Goal: Task Accomplishment & Management: Use online tool/utility

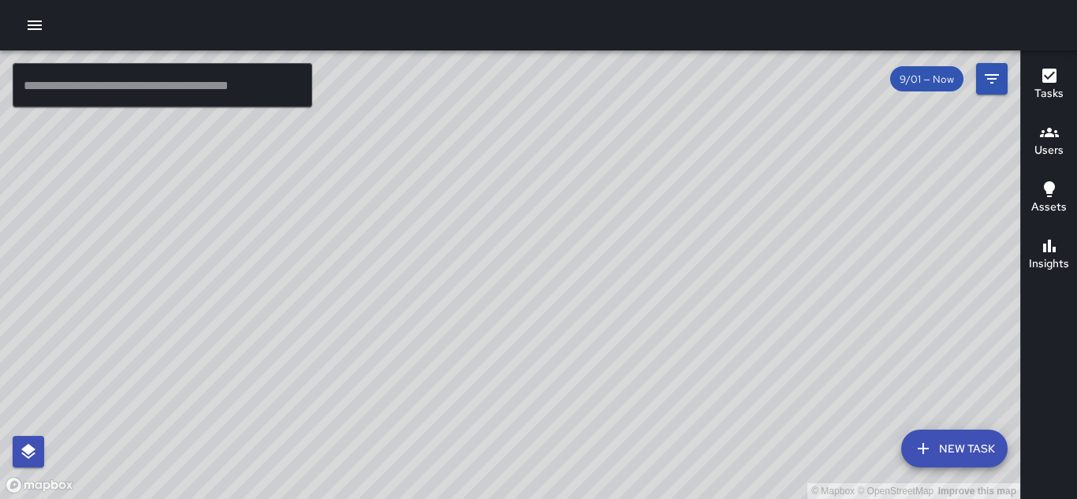
click at [22, 27] on button "button" at bounding box center [35, 25] width 32 height 32
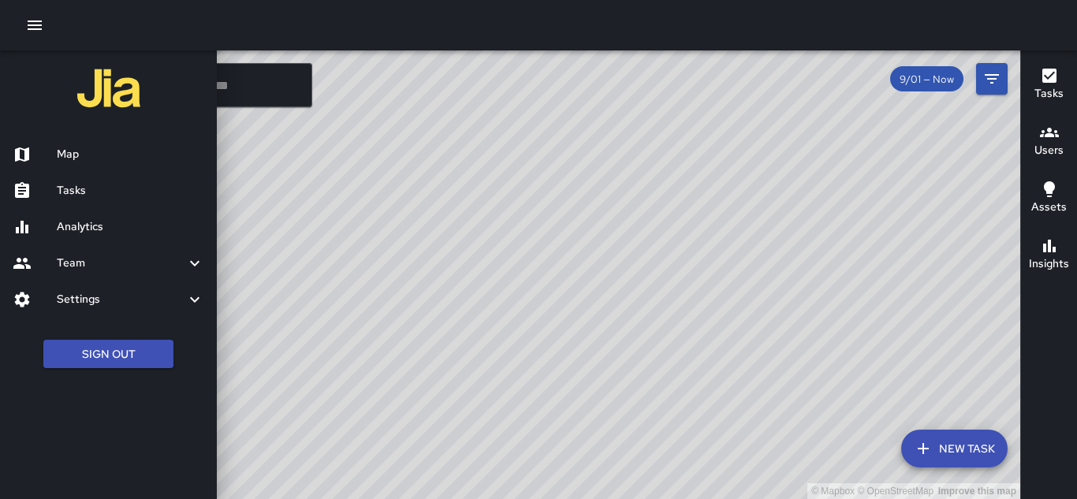
click at [83, 190] on h6 "Tasks" at bounding box center [130, 190] width 147 height 17
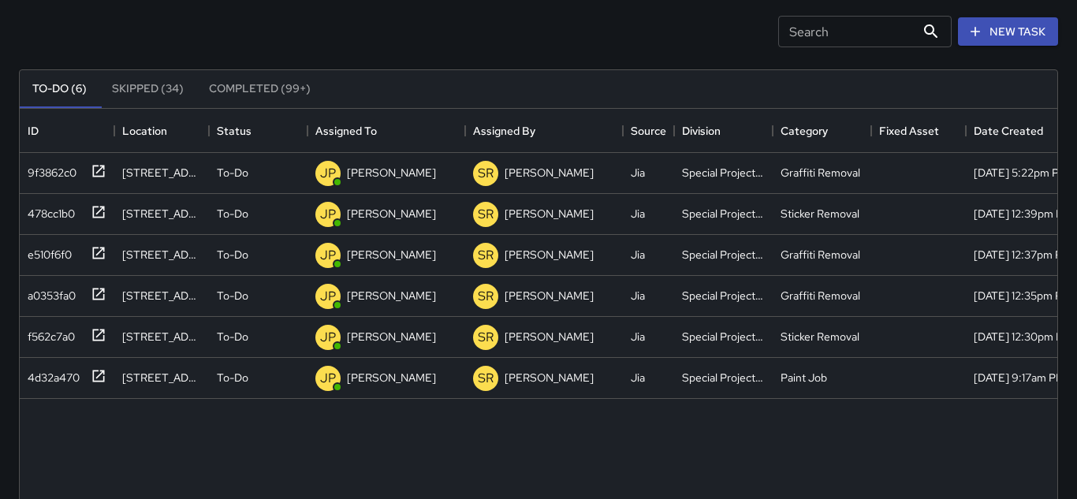
scroll to position [125, 0]
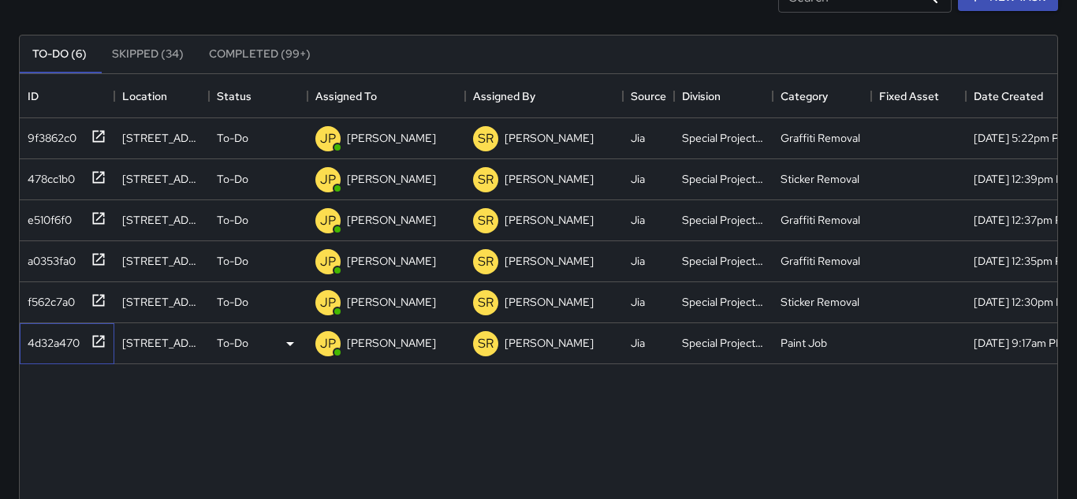
click at [62, 336] on div "4d32a470" at bounding box center [50, 340] width 58 height 22
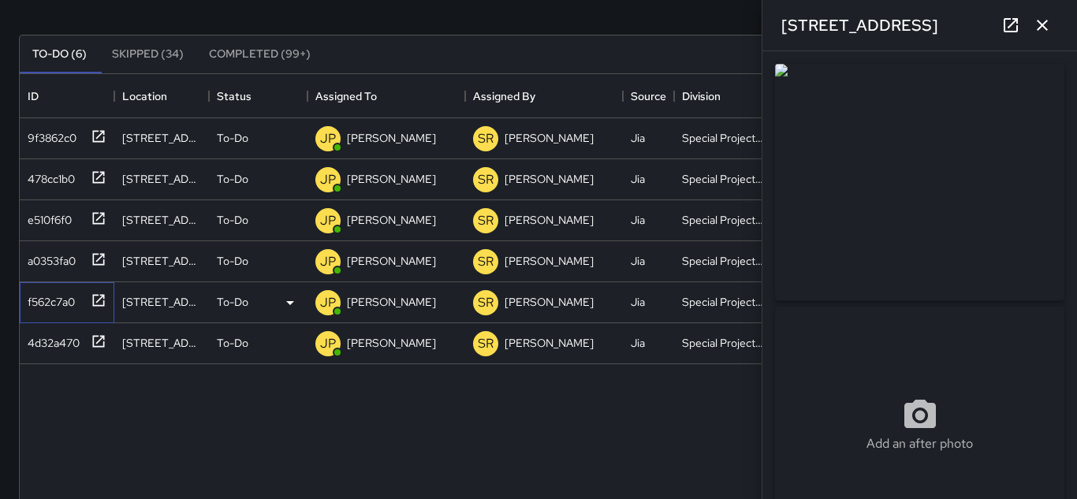
click at [47, 300] on div "f562c7a0" at bounding box center [48, 299] width 54 height 22
type input "**********"
click at [50, 255] on div "a0353fa0" at bounding box center [48, 258] width 54 height 22
type input "**********"
click at [36, 223] on div "e510f6f0" at bounding box center [46, 217] width 50 height 22
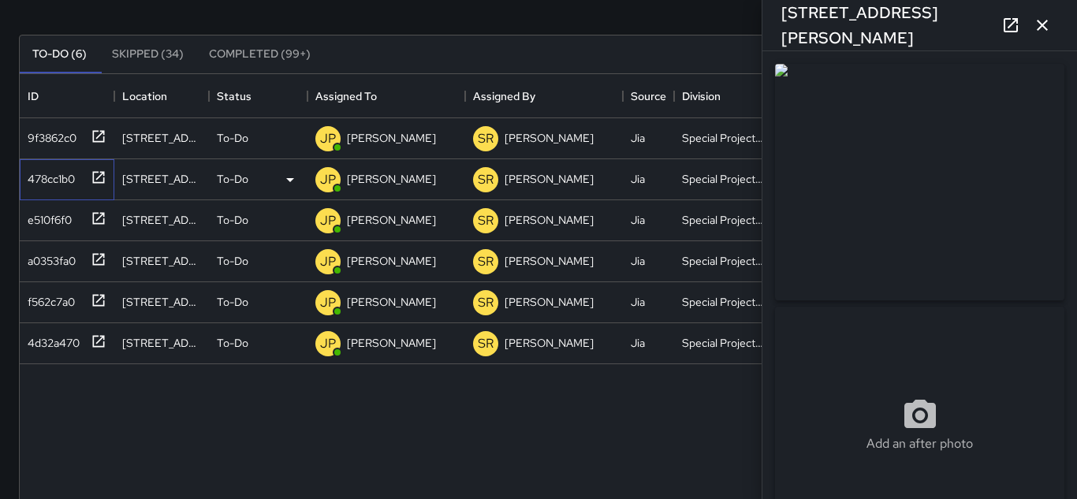
click at [37, 176] on div "478cc1b0" at bounding box center [48, 176] width 54 height 22
type input "**********"
click at [35, 141] on div "9f3862c0" at bounding box center [48, 135] width 55 height 22
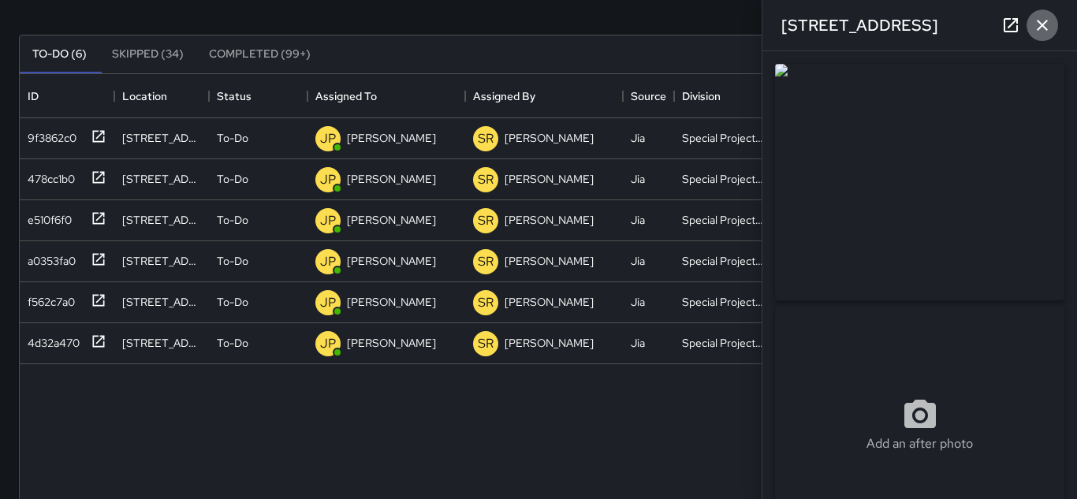
click at [1042, 24] on icon "button" at bounding box center [1042, 25] width 11 height 11
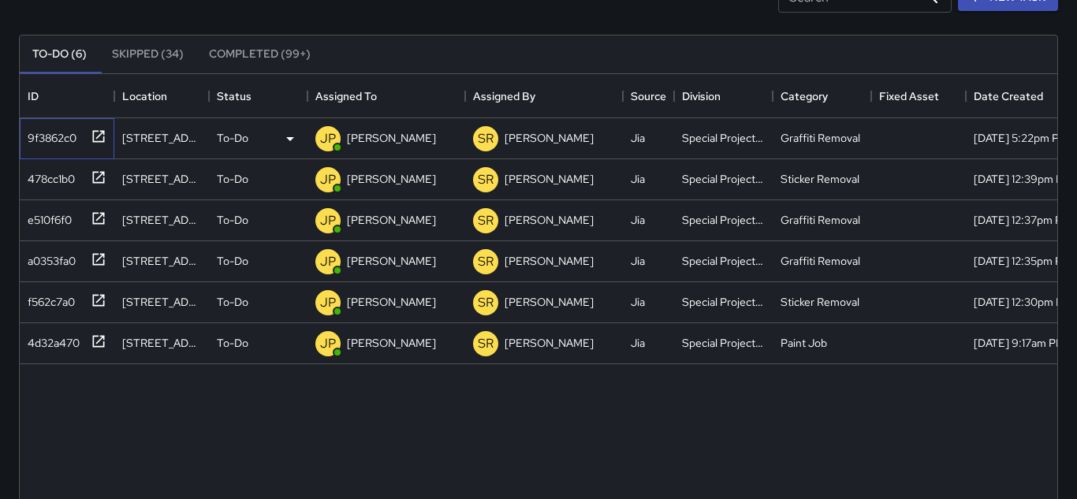
click at [73, 141] on div "9f3862c0" at bounding box center [48, 135] width 55 height 22
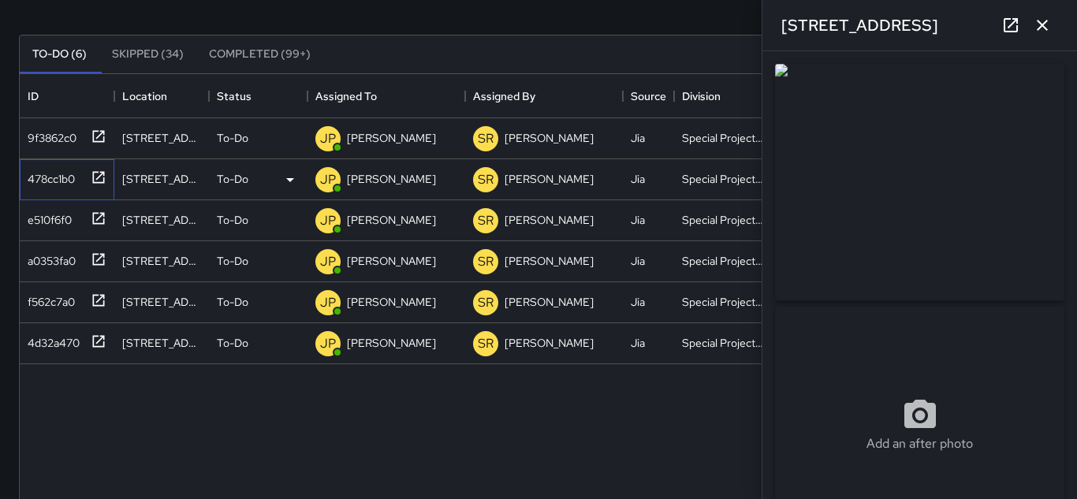
click at [44, 178] on div "478cc1b0" at bounding box center [48, 176] width 54 height 22
type input "**********"
click at [34, 218] on div "e510f6f0" at bounding box center [46, 217] width 50 height 22
type input "**********"
click at [36, 262] on div "a0353fa0" at bounding box center [48, 258] width 54 height 22
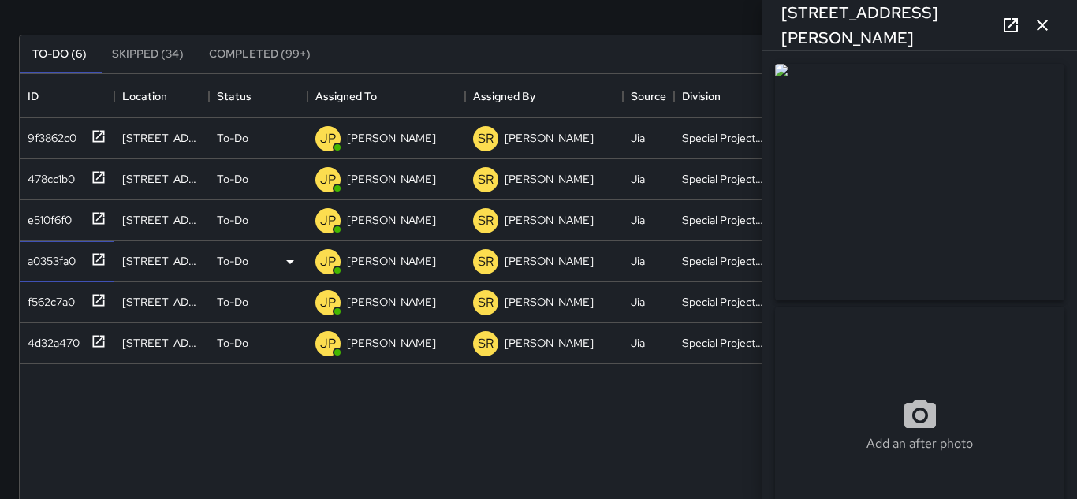
type input "**********"
click at [47, 297] on div "f562c7a0" at bounding box center [48, 299] width 54 height 22
click at [35, 335] on div "4d32a470" at bounding box center [50, 340] width 58 height 22
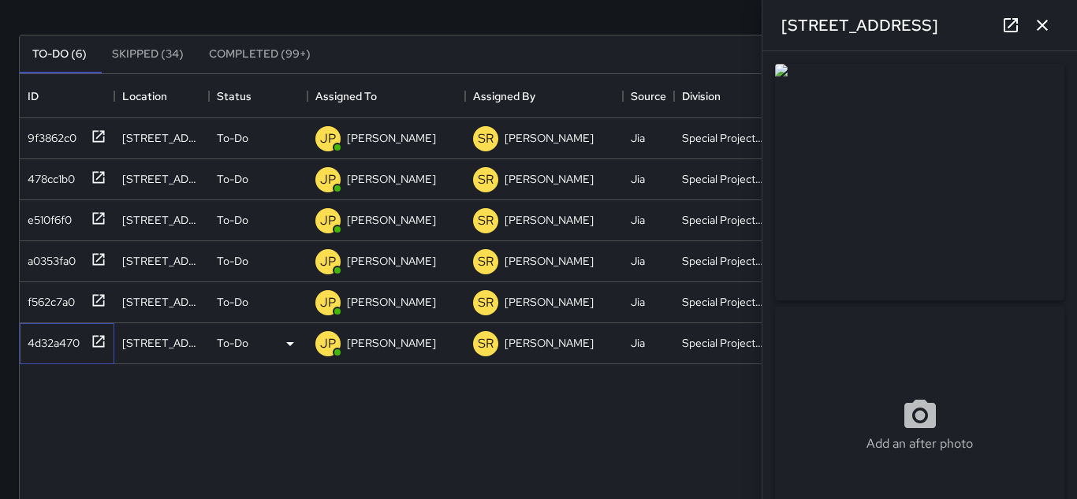
type input "**********"
click at [370, 136] on p "[PERSON_NAME]" at bounding box center [391, 138] width 89 height 16
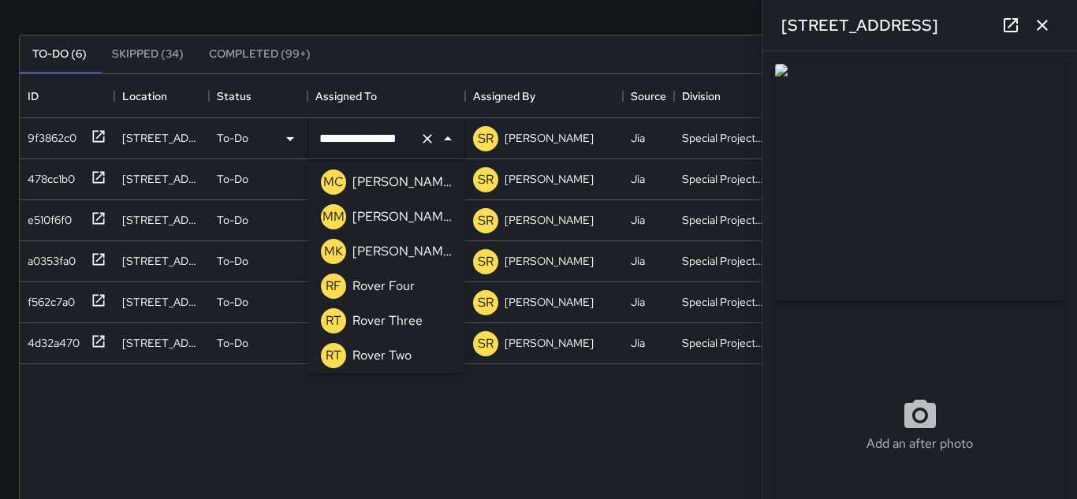
scroll to position [1328, 0]
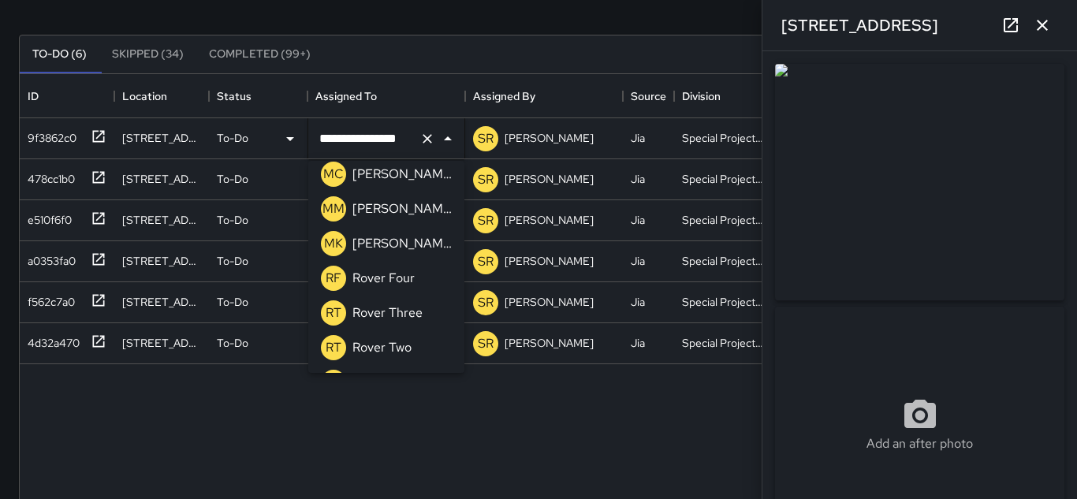
click at [382, 229] on div "MK [PERSON_NAME]" at bounding box center [386, 244] width 137 height 32
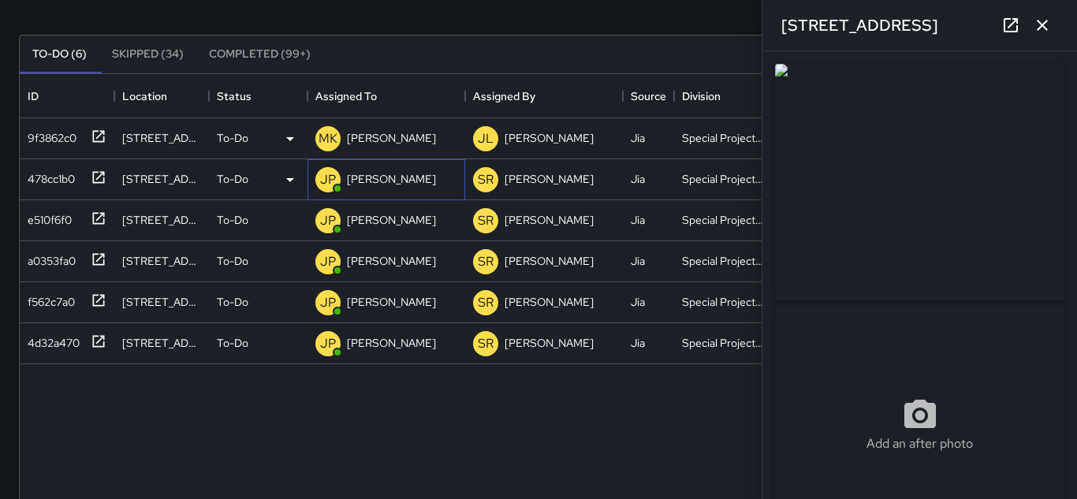
click at [393, 180] on p "[PERSON_NAME]" at bounding box center [391, 179] width 89 height 16
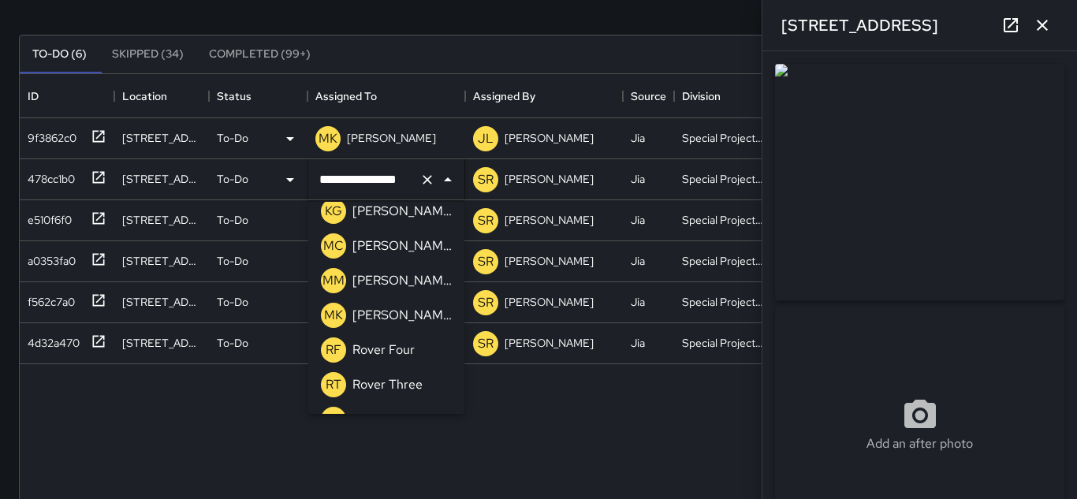
scroll to position [1305, 0]
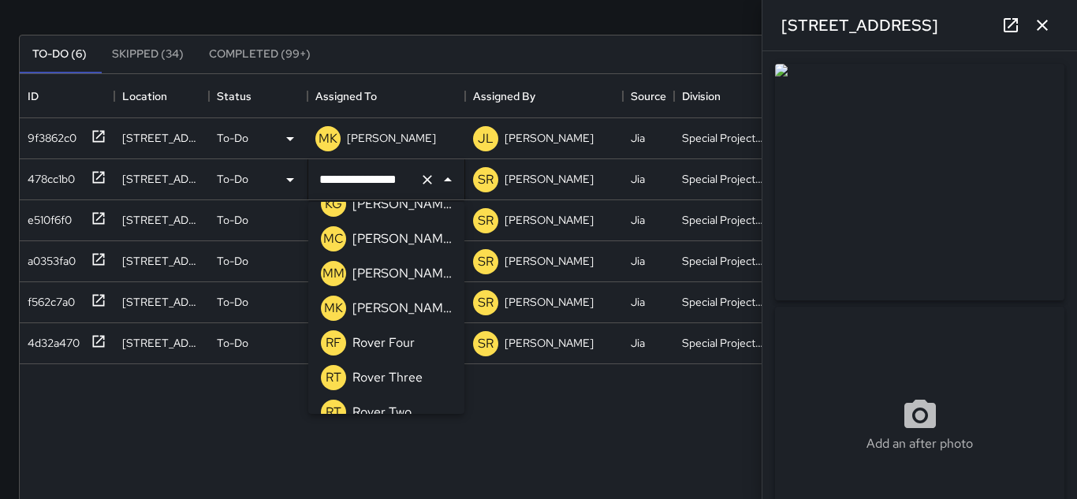
click at [385, 309] on p "[PERSON_NAME]" at bounding box center [401, 308] width 99 height 19
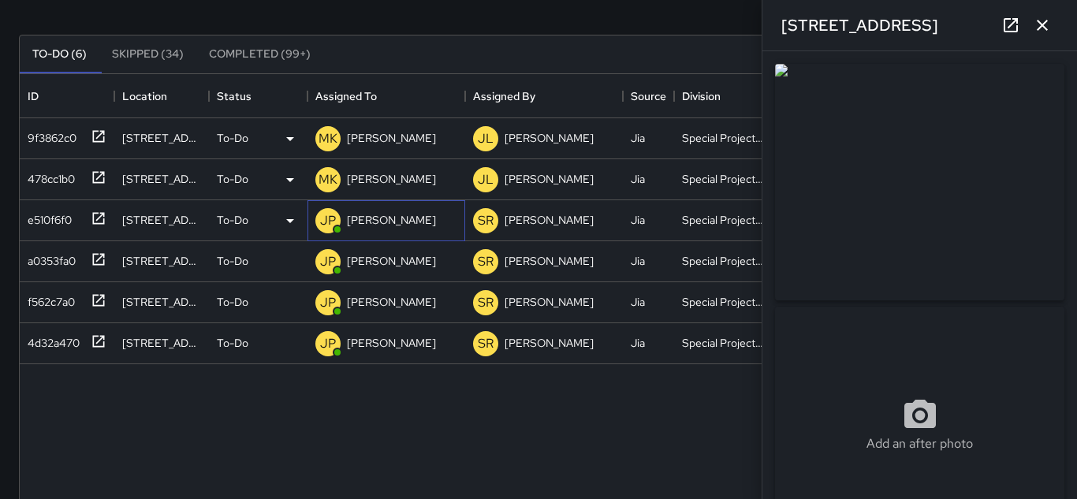
click at [381, 226] on p "[PERSON_NAME]" at bounding box center [391, 220] width 89 height 16
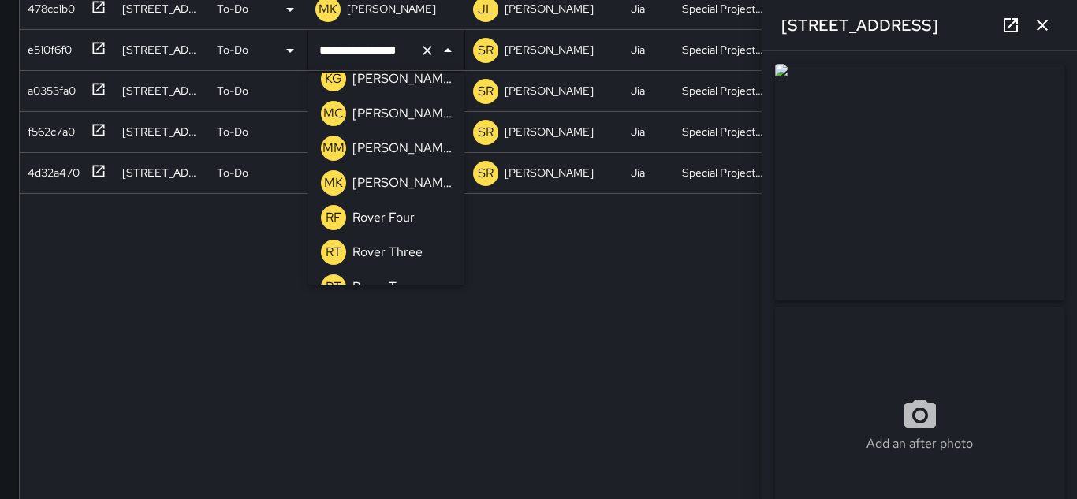
scroll to position [1301, 0]
click at [374, 177] on p "[PERSON_NAME]" at bounding box center [401, 182] width 99 height 19
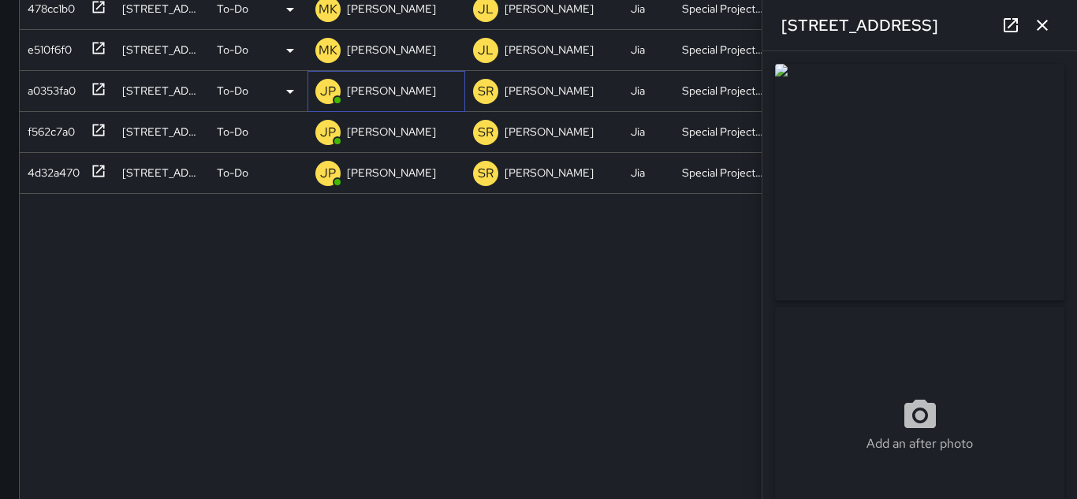
click at [393, 102] on div "JP [PERSON_NAME]" at bounding box center [375, 92] width 127 height 32
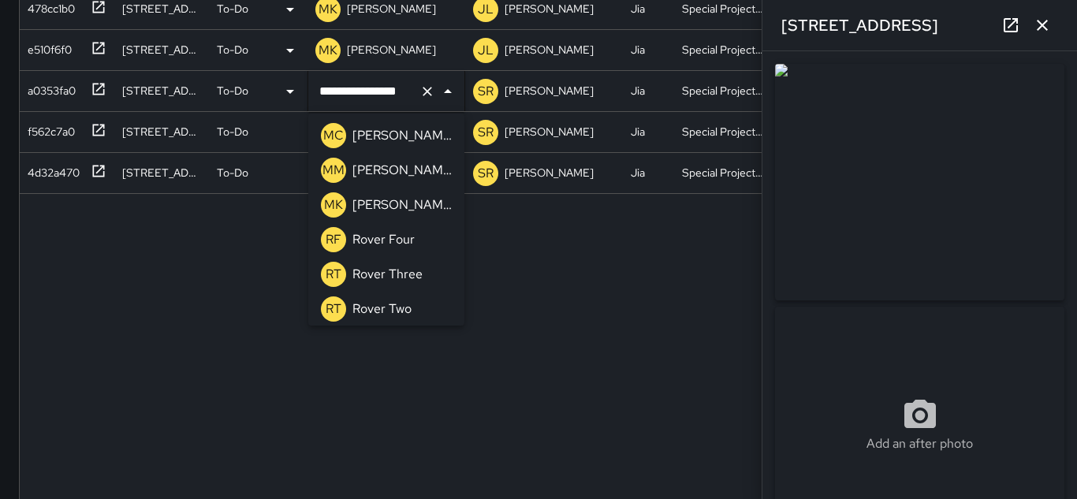
scroll to position [1323, 0]
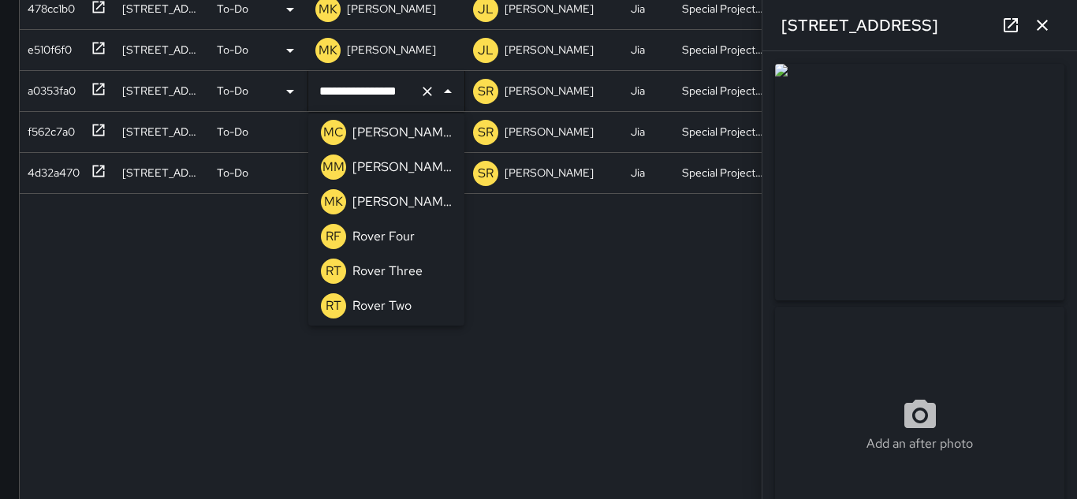
click at [379, 200] on p "[PERSON_NAME]" at bounding box center [401, 201] width 99 height 19
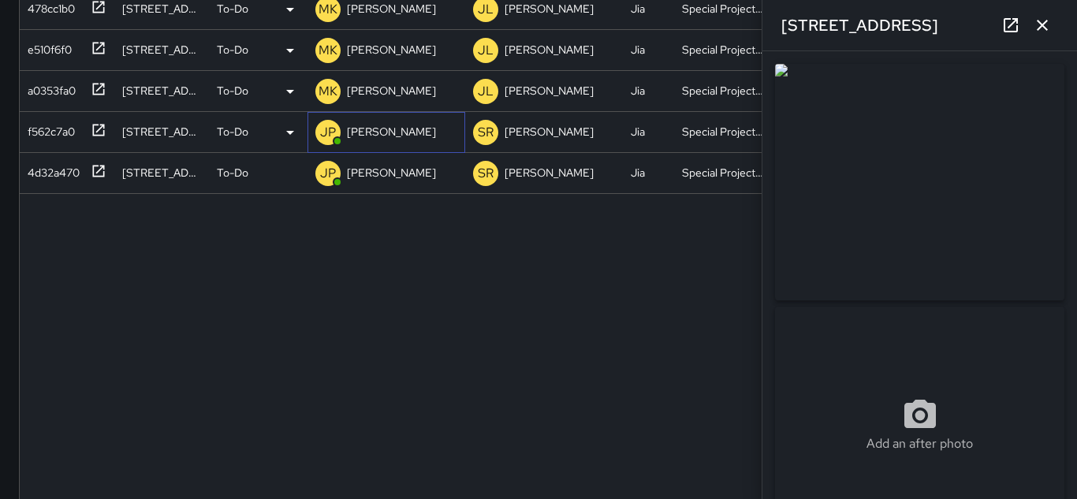
click at [395, 128] on p "[PERSON_NAME]" at bounding box center [391, 132] width 89 height 16
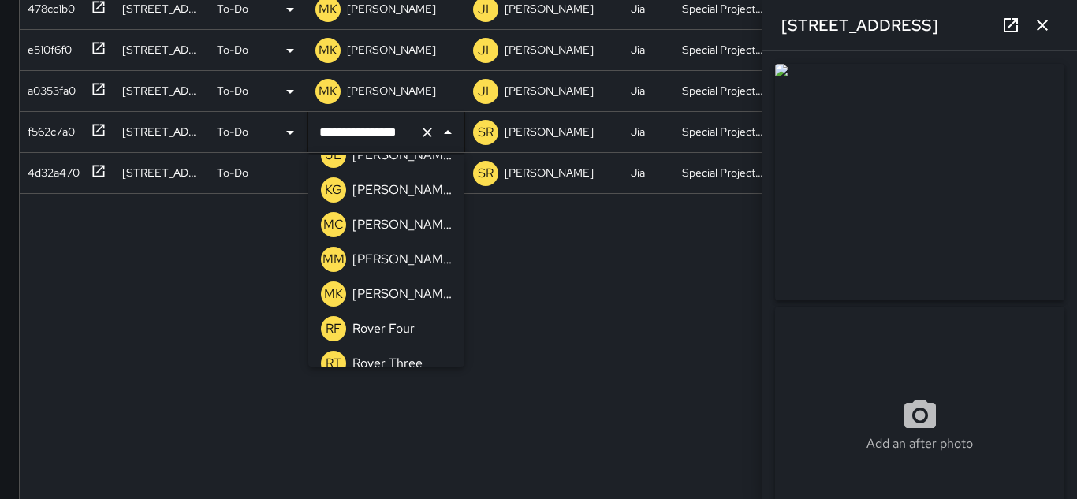
scroll to position [1275, 0]
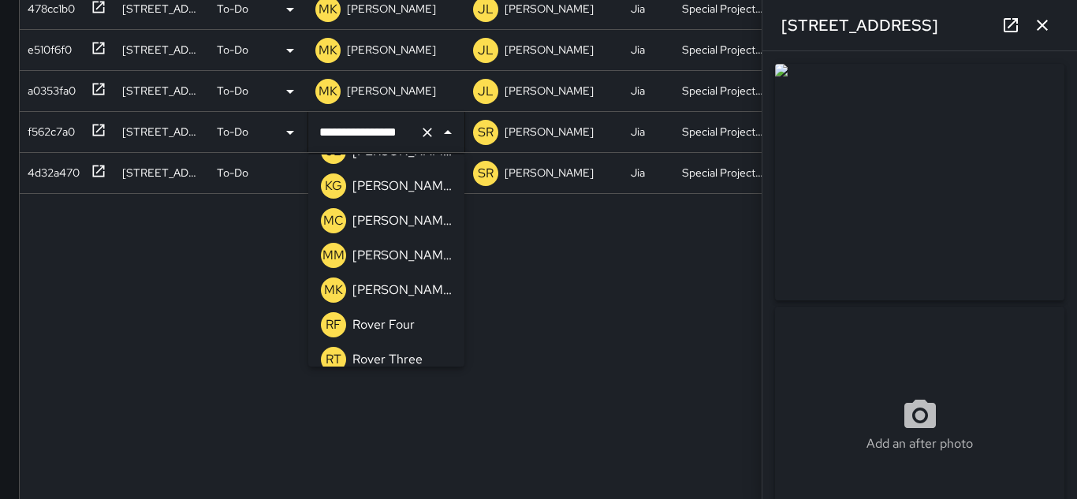
click at [387, 293] on p "[PERSON_NAME]" at bounding box center [401, 290] width 99 height 19
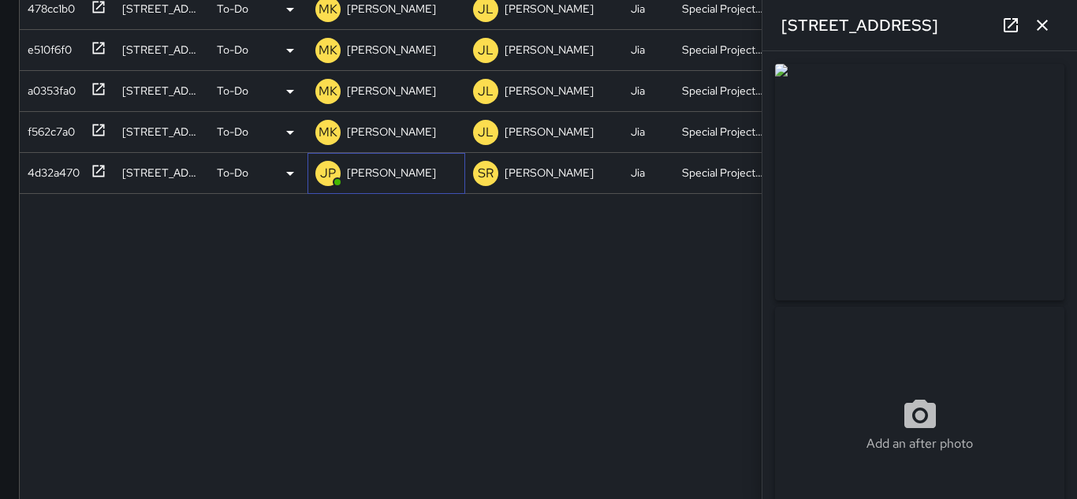
click at [386, 173] on p "[PERSON_NAME]" at bounding box center [391, 173] width 89 height 16
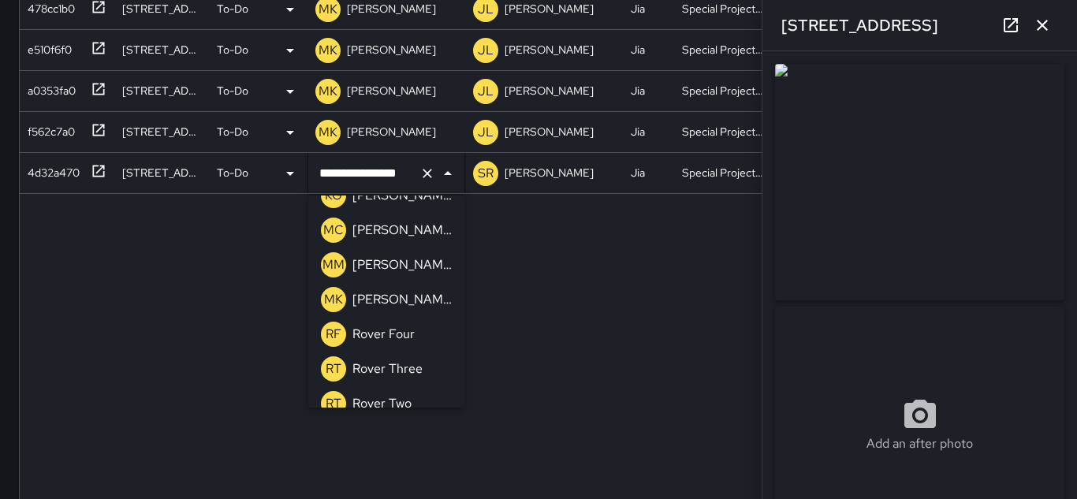
scroll to position [1329, 0]
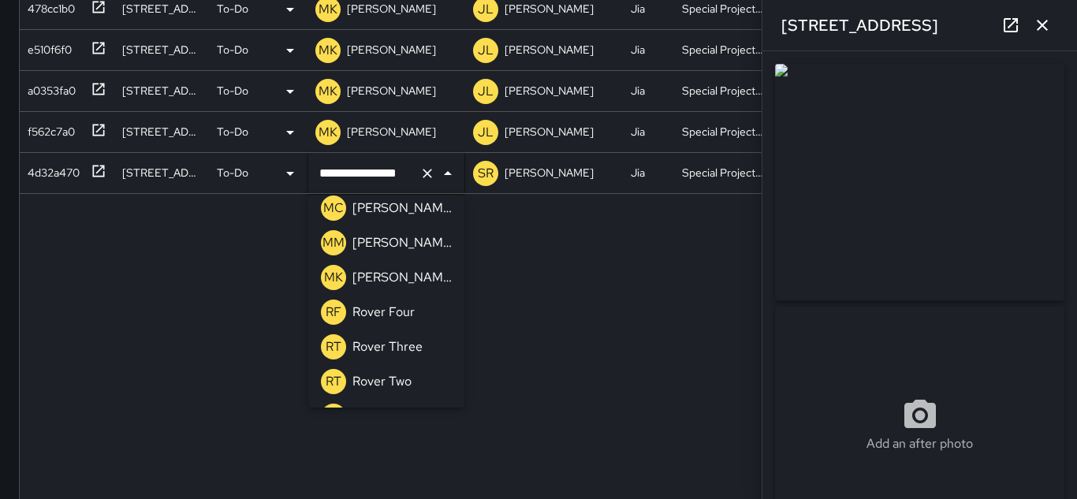
click at [376, 279] on p "[PERSON_NAME]" at bounding box center [401, 277] width 99 height 19
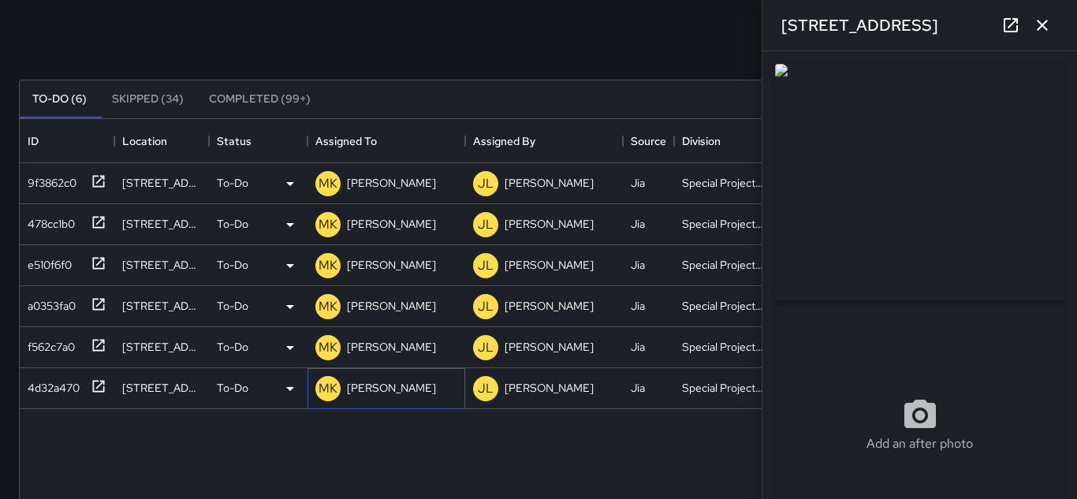
scroll to position [76, 0]
